Goal: Book appointment/travel/reservation

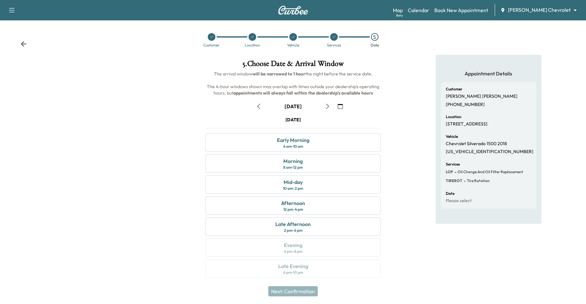
scroll to position [2, 0]
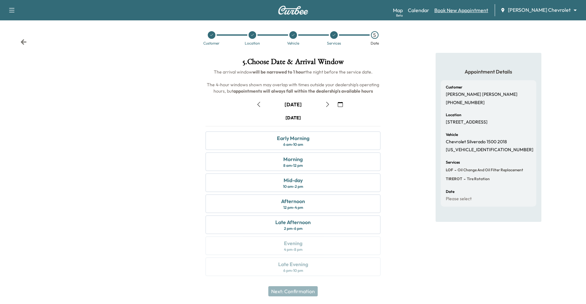
click at [464, 10] on link "Book New Appointment" at bounding box center [461, 10] width 54 height 8
click at [403, 8] on link "Map Beta" at bounding box center [398, 10] width 10 height 8
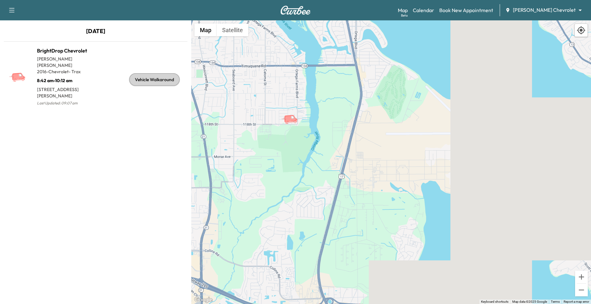
click at [13, 13] on icon "button" at bounding box center [12, 10] width 8 height 8
click at [408, 10] on link "Map Beta" at bounding box center [403, 10] width 10 height 8
click at [434, 10] on link "Calendar" at bounding box center [423, 10] width 21 height 8
